Goal: Task Accomplishment & Management: Use online tool/utility

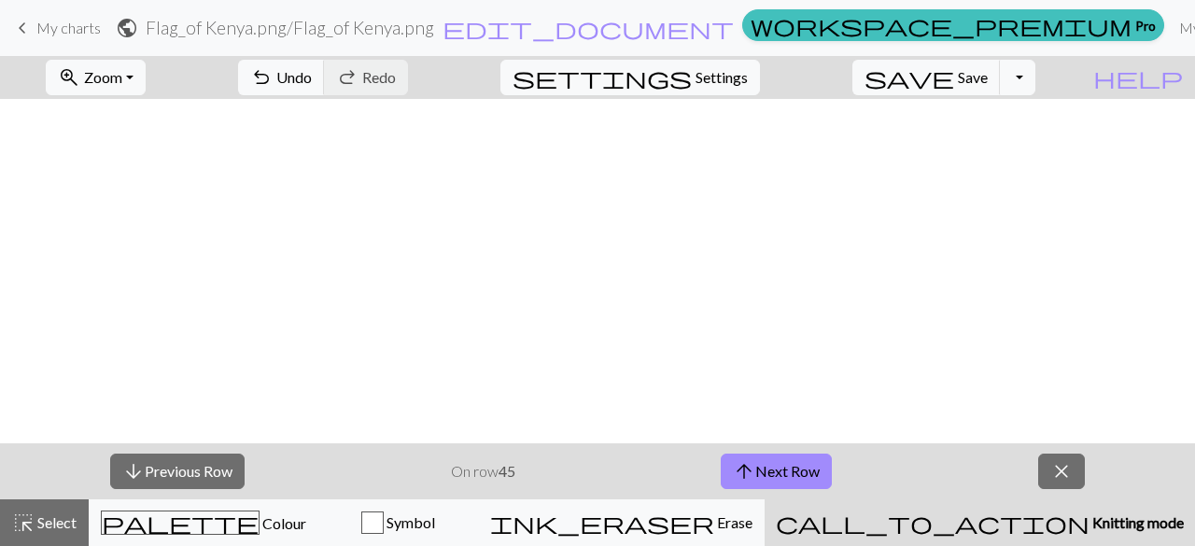
scroll to position [2341, 793]
click at [970, 91] on button "save Save Save" at bounding box center [926, 77] width 148 height 35
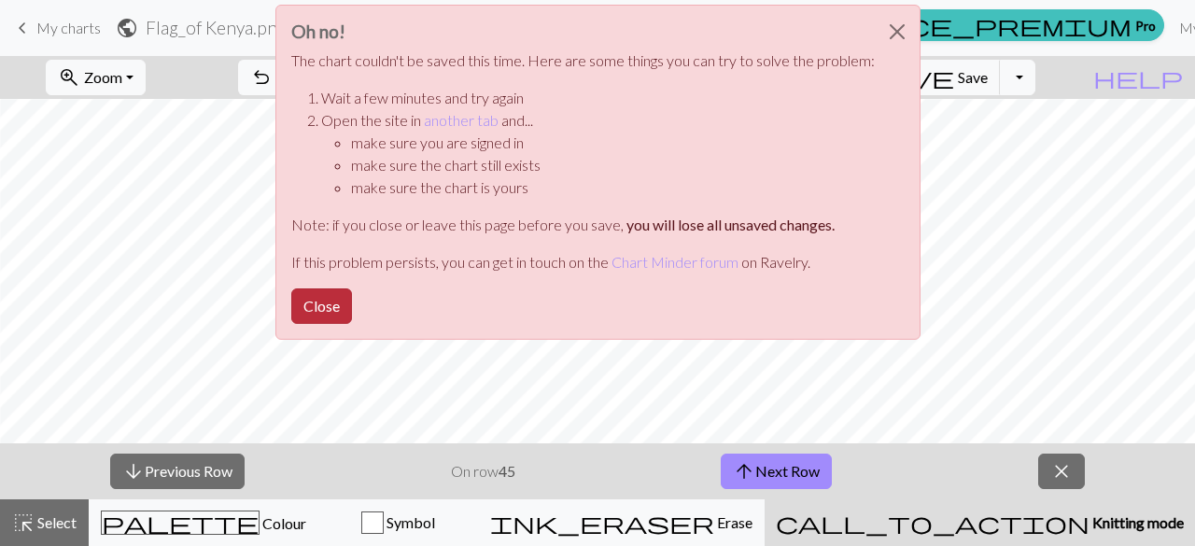
click at [319, 300] on button "Close" at bounding box center [321, 305] width 61 height 35
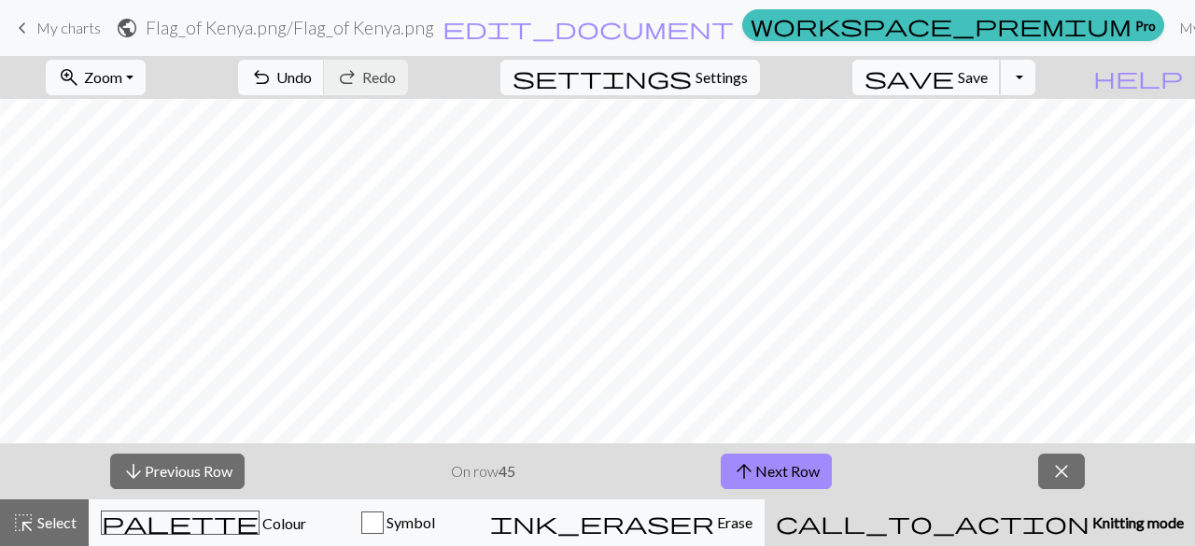
click at [954, 72] on span "save" at bounding box center [910, 77] width 90 height 26
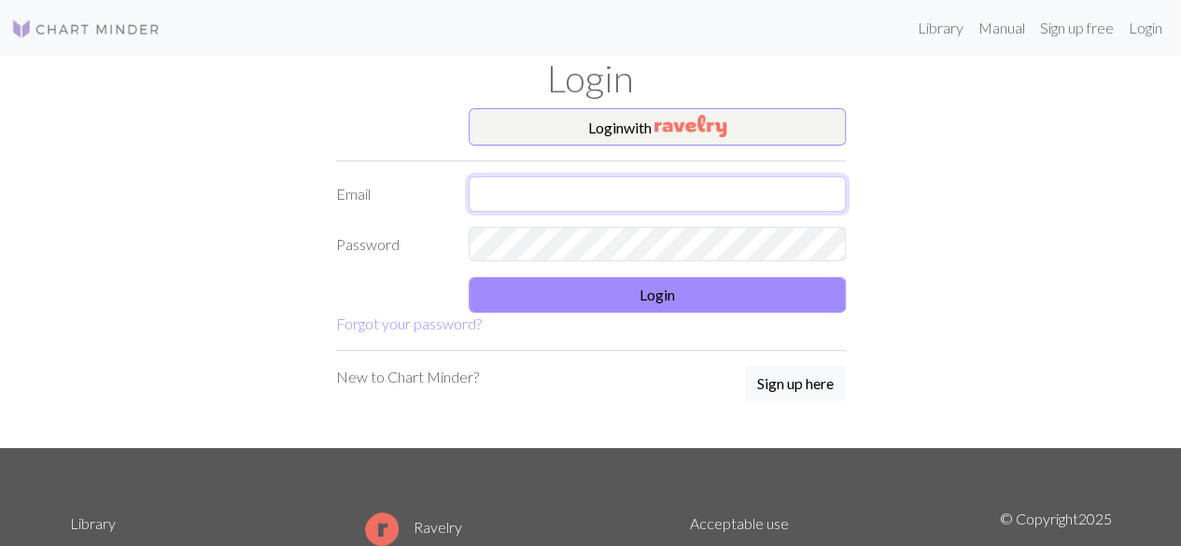
click at [696, 190] on input "text" at bounding box center [657, 193] width 377 height 35
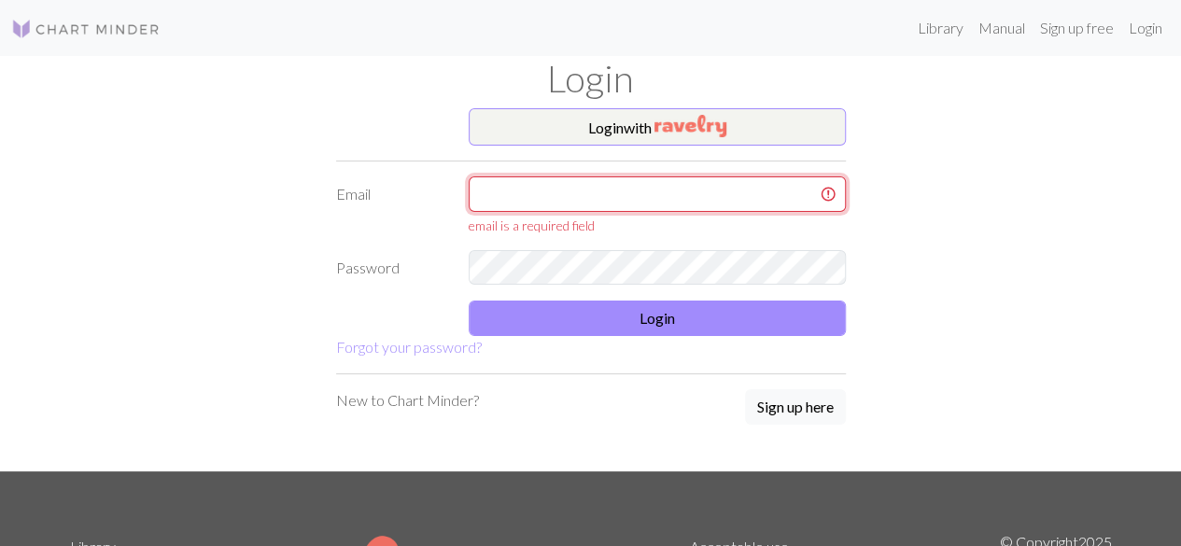
type input "[EMAIL_ADDRESS][DOMAIN_NAME]"
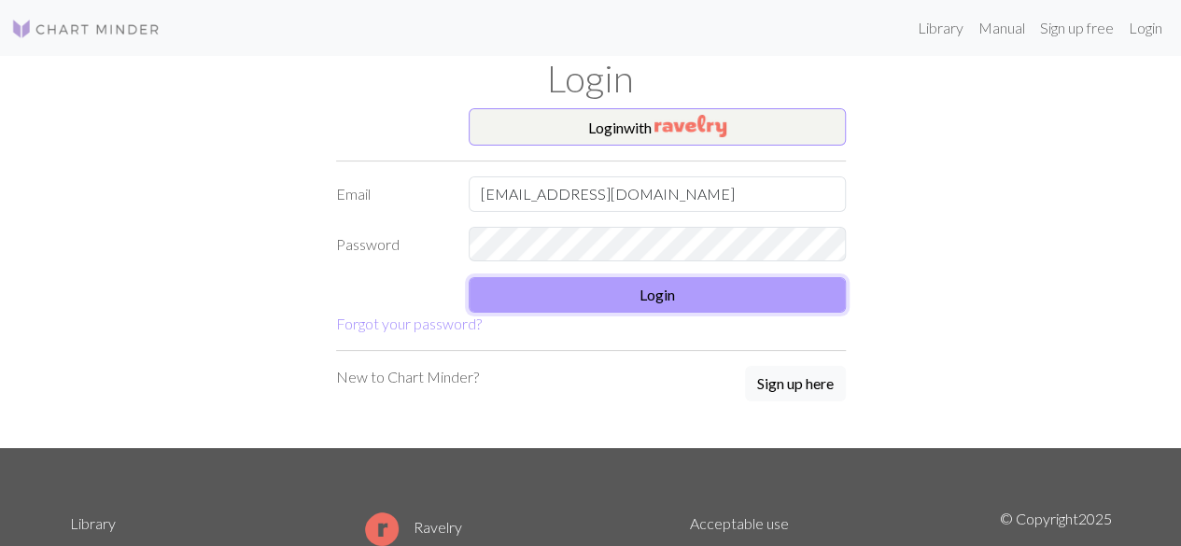
click at [547, 302] on button "Login" at bounding box center [657, 294] width 377 height 35
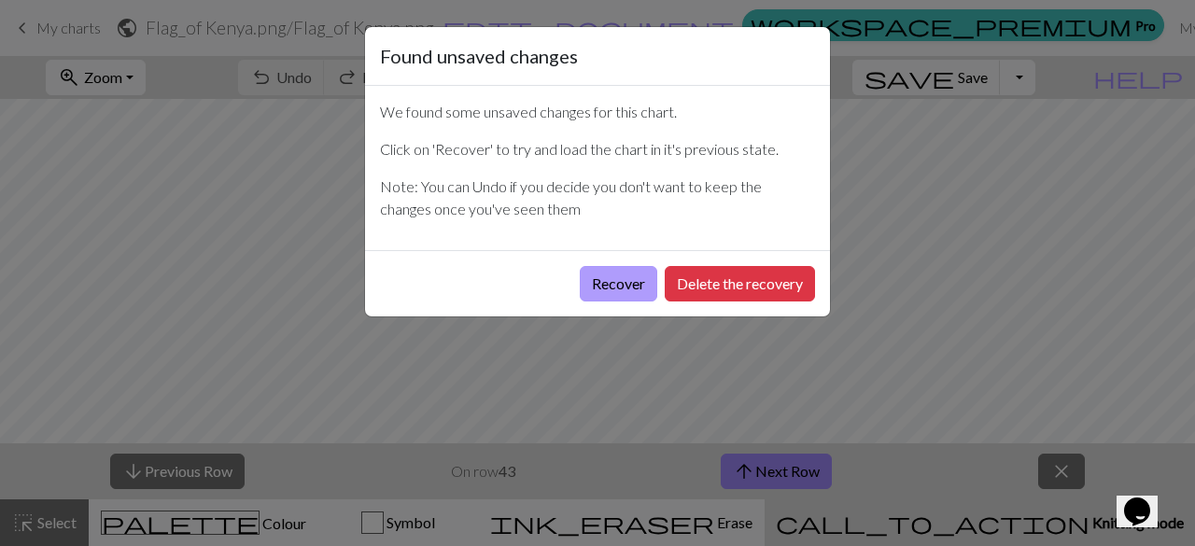
click at [588, 291] on button "Recover" at bounding box center [618, 283] width 77 height 35
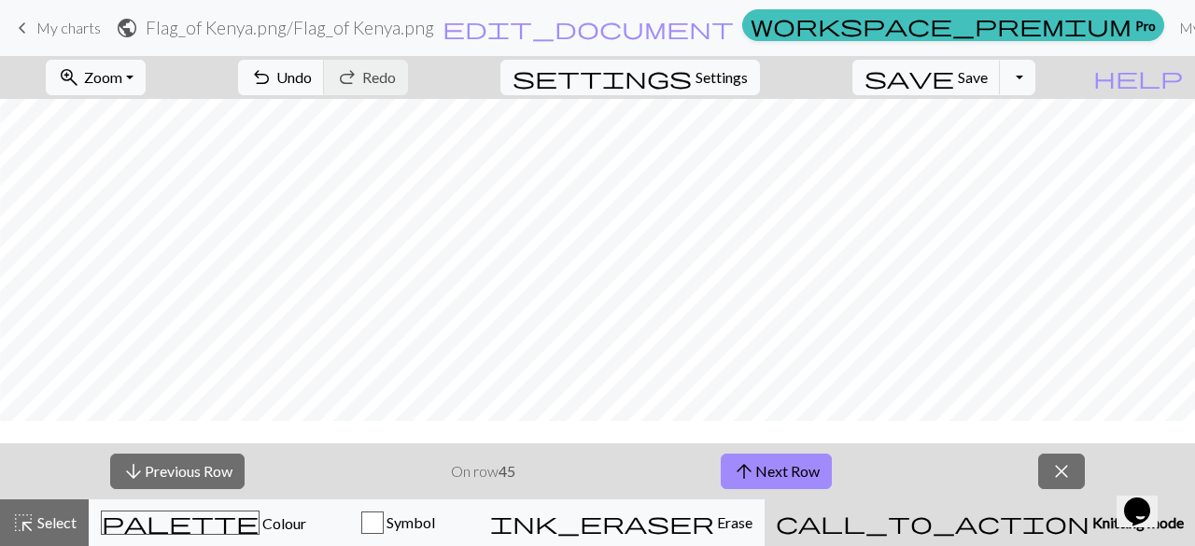
scroll to position [2306, 660]
click at [988, 84] on span "Save" at bounding box center [973, 77] width 30 height 18
